Goal: Find contact information: Find contact information

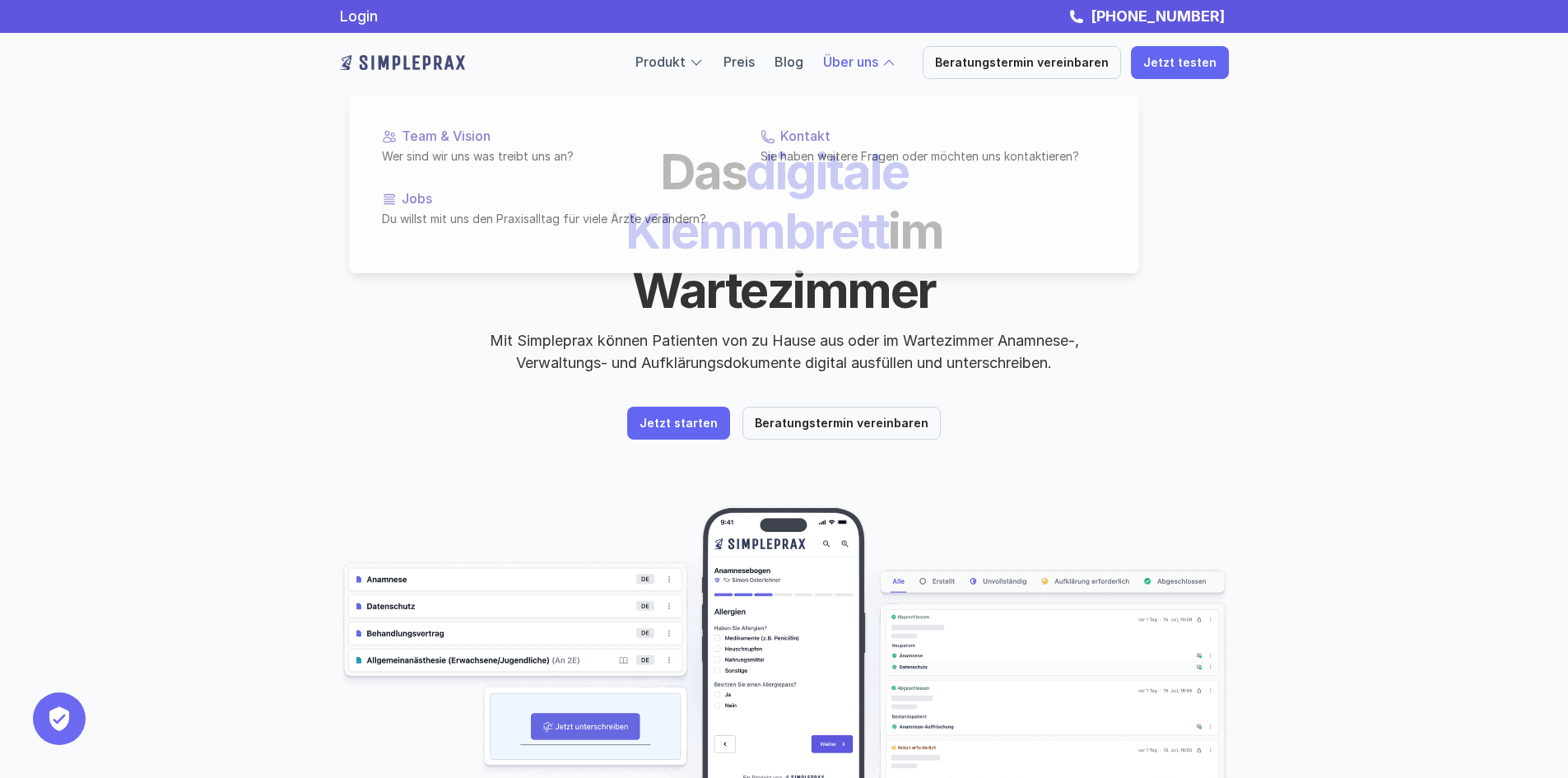
click at [856, 52] on p "Über uns" at bounding box center [851, 63] width 55 height 22
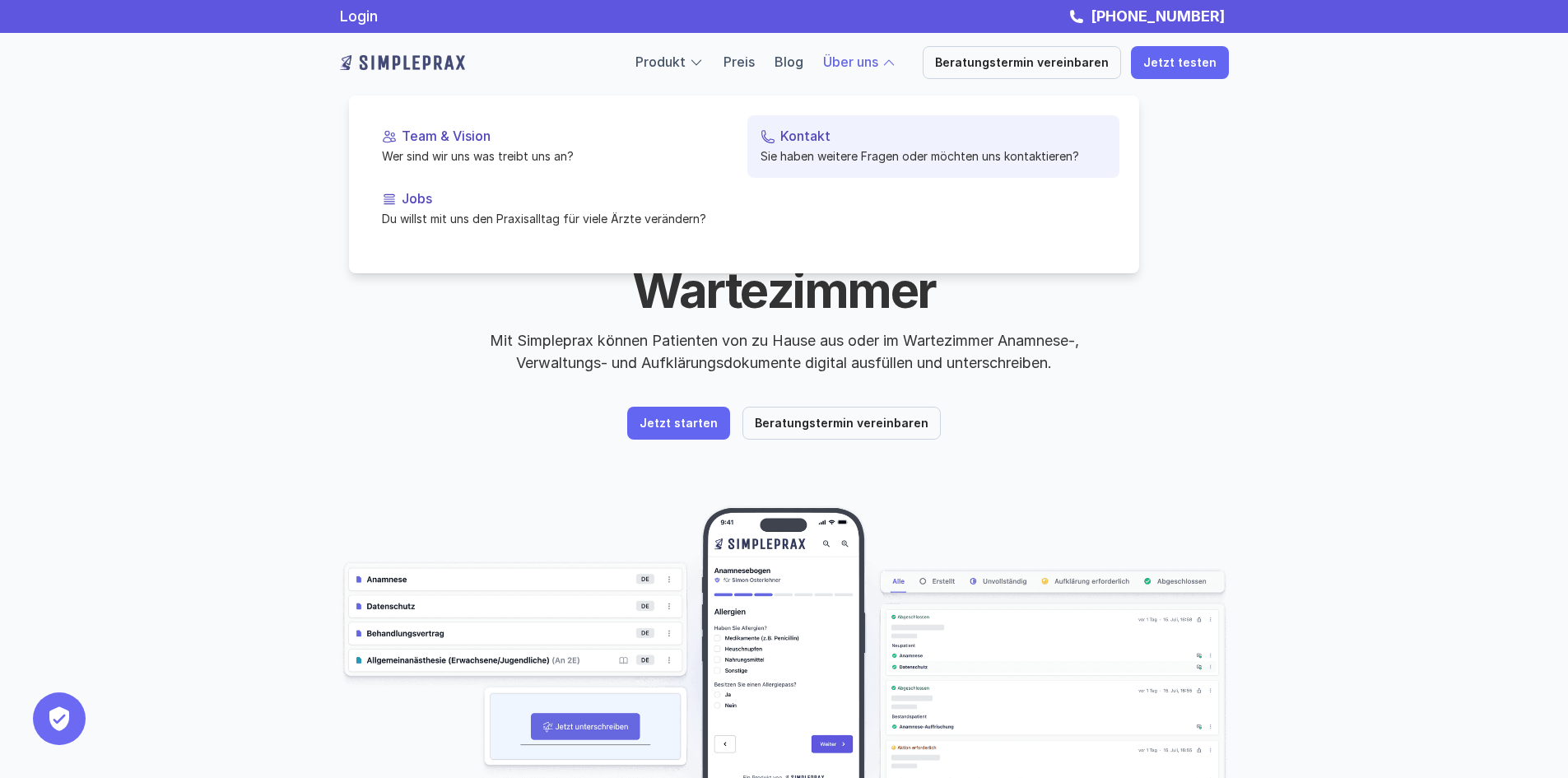
click at [820, 144] on p "Kontakt" at bounding box center [943, 136] width 326 height 16
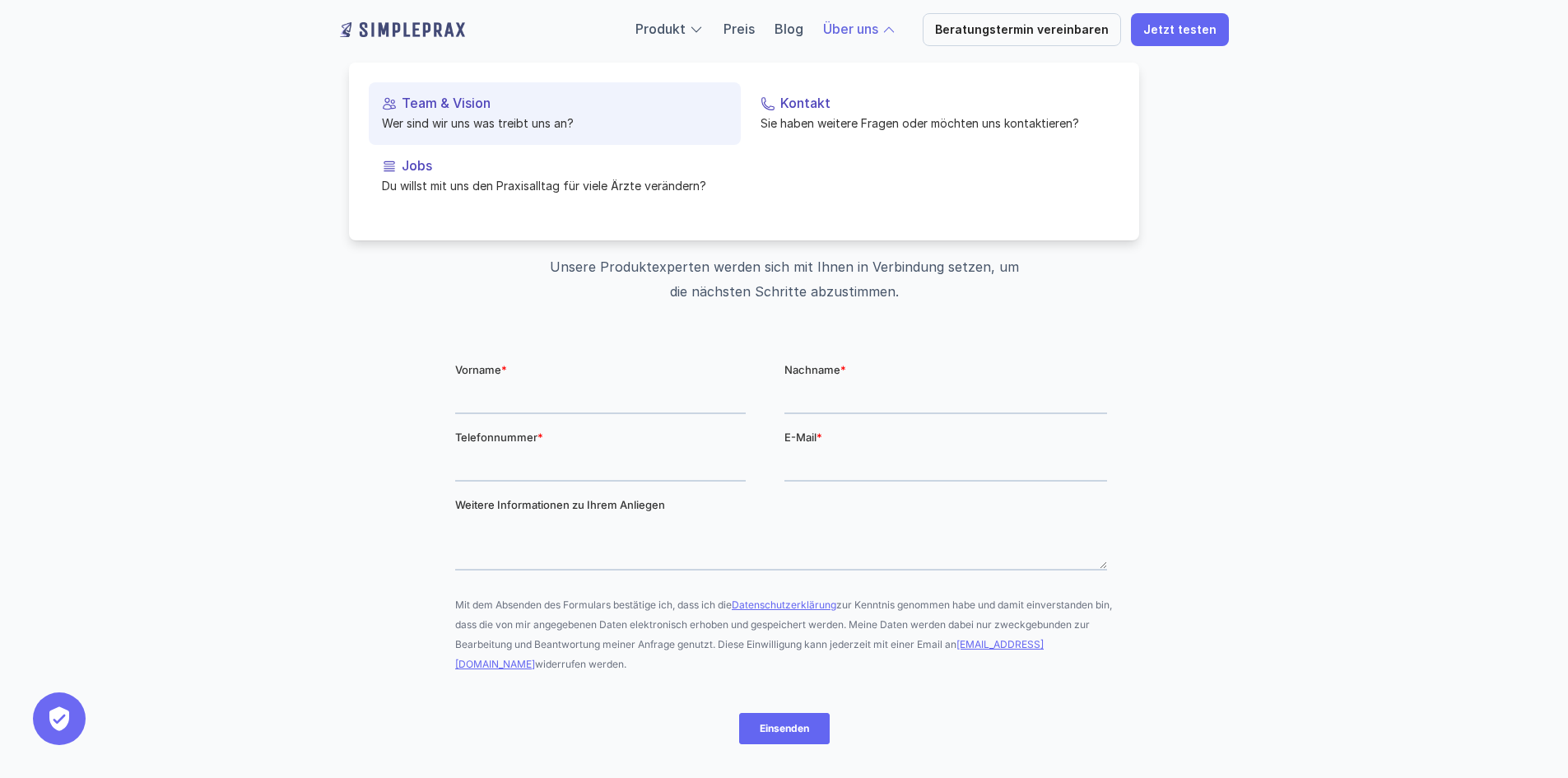
click at [433, 105] on p "Team & Vision" at bounding box center [564, 103] width 326 height 16
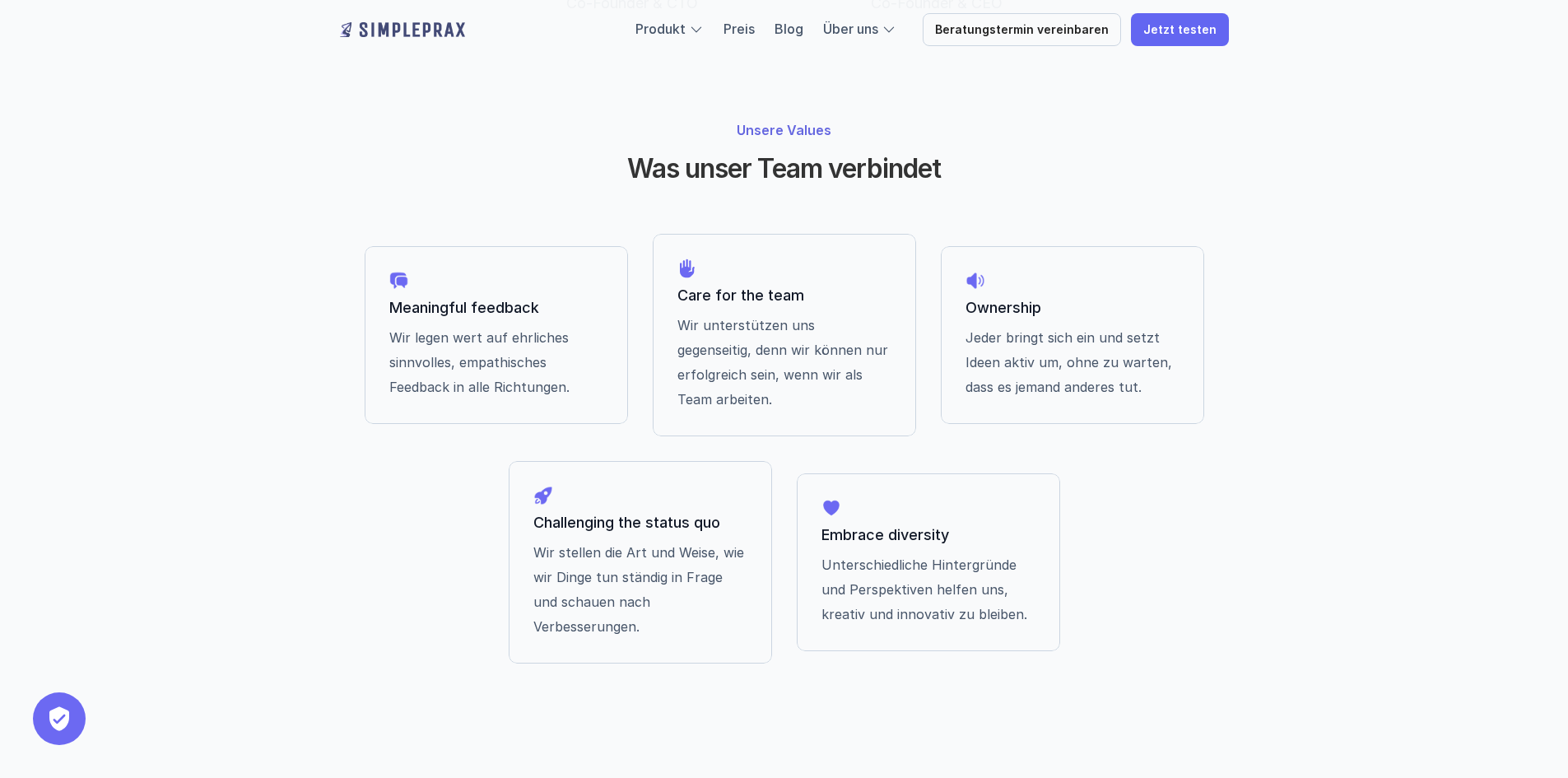
scroll to position [1300, 0]
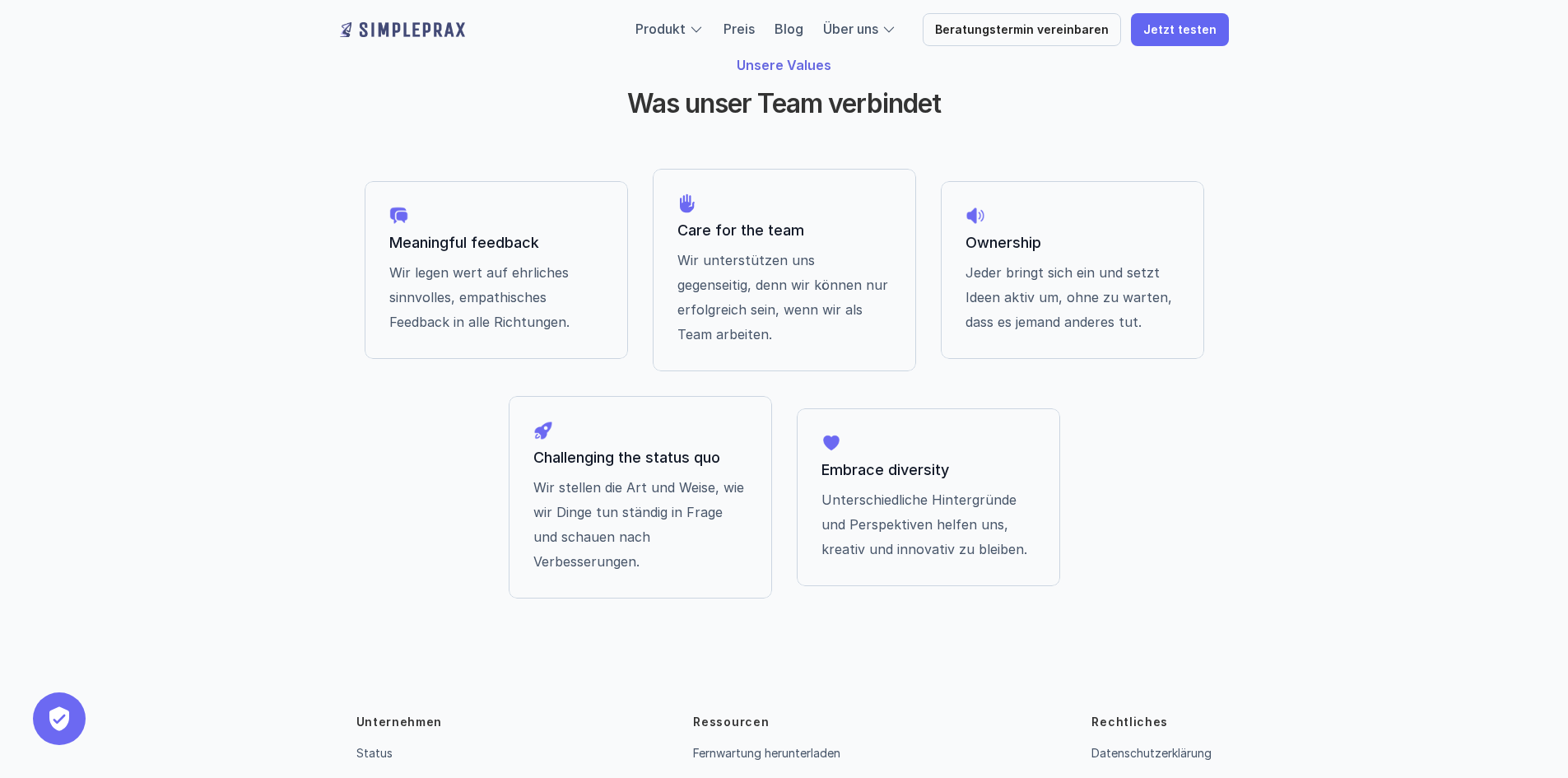
click at [386, 777] on link "Kontakt" at bounding box center [377, 786] width 42 height 14
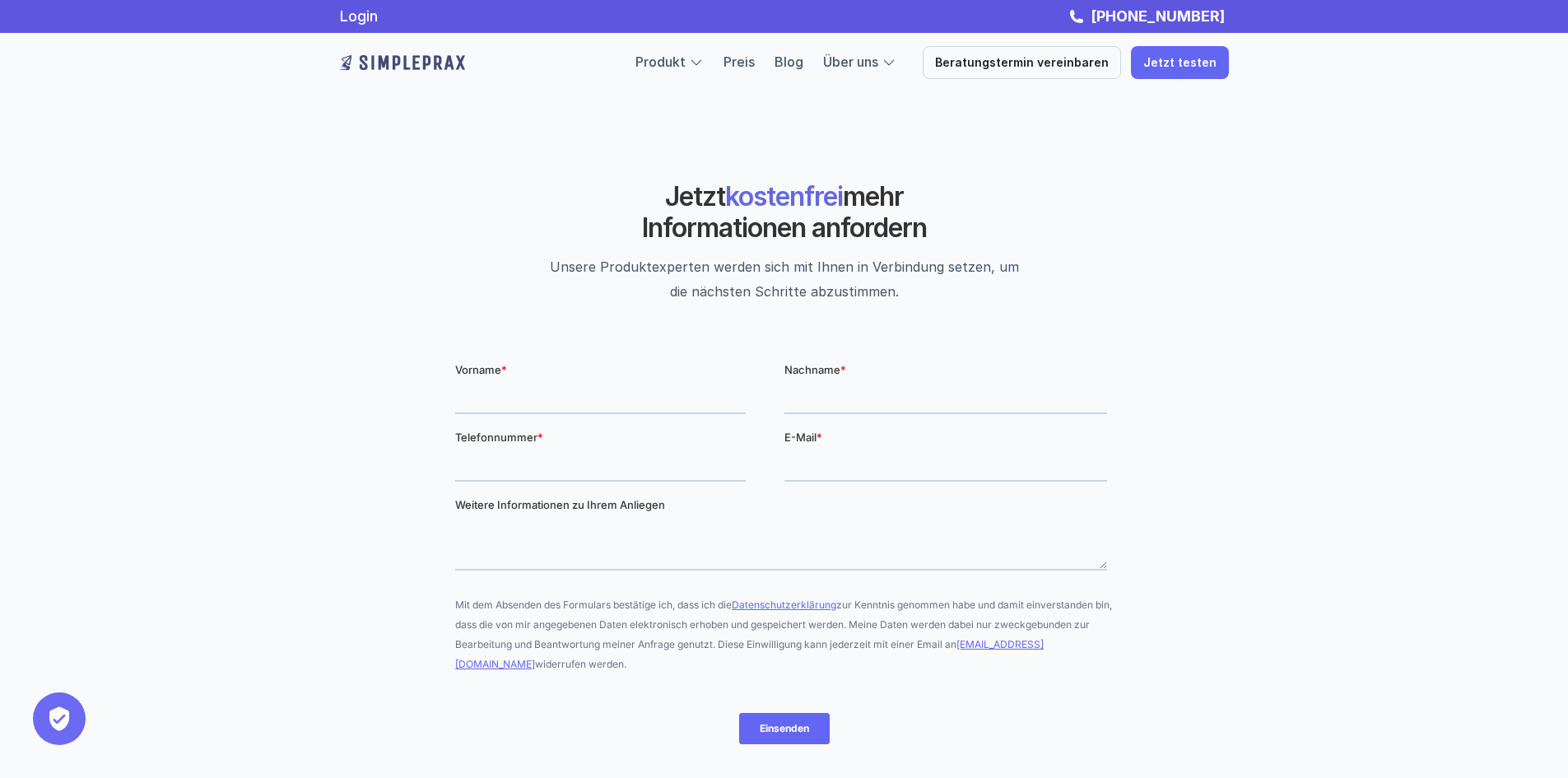
scroll to position [403, 0]
